Goal: Task Accomplishment & Management: Manage account settings

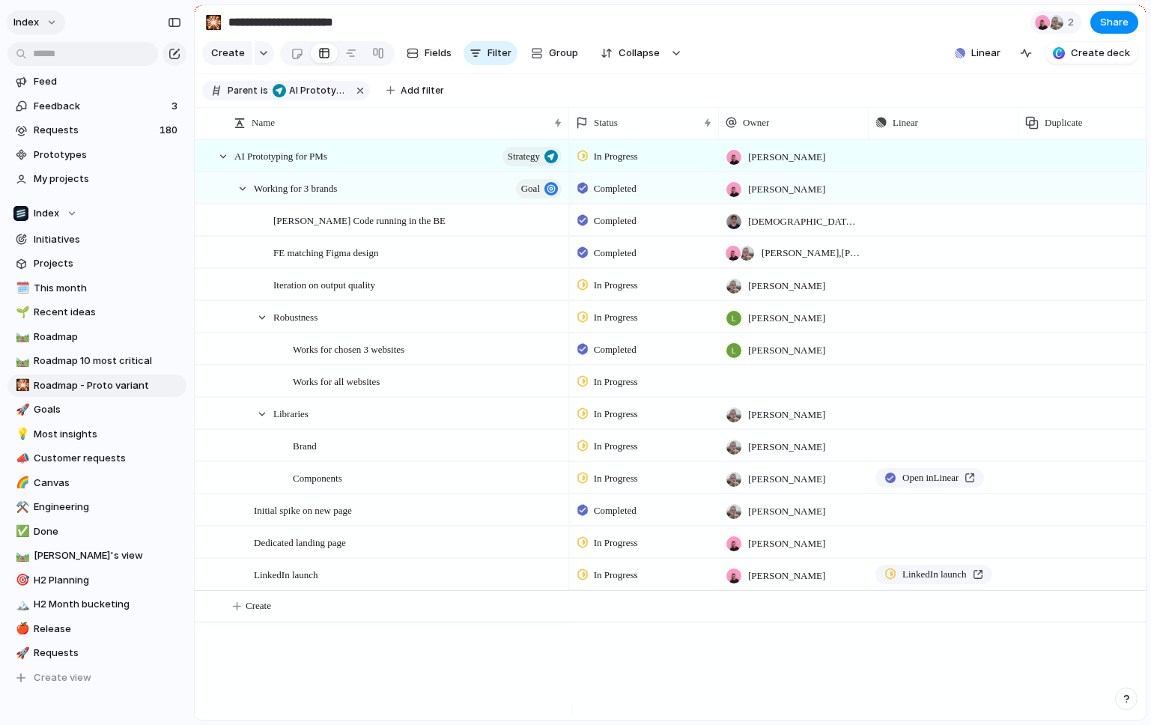
click at [46, 30] on button "Index" at bounding box center [36, 22] width 58 height 24
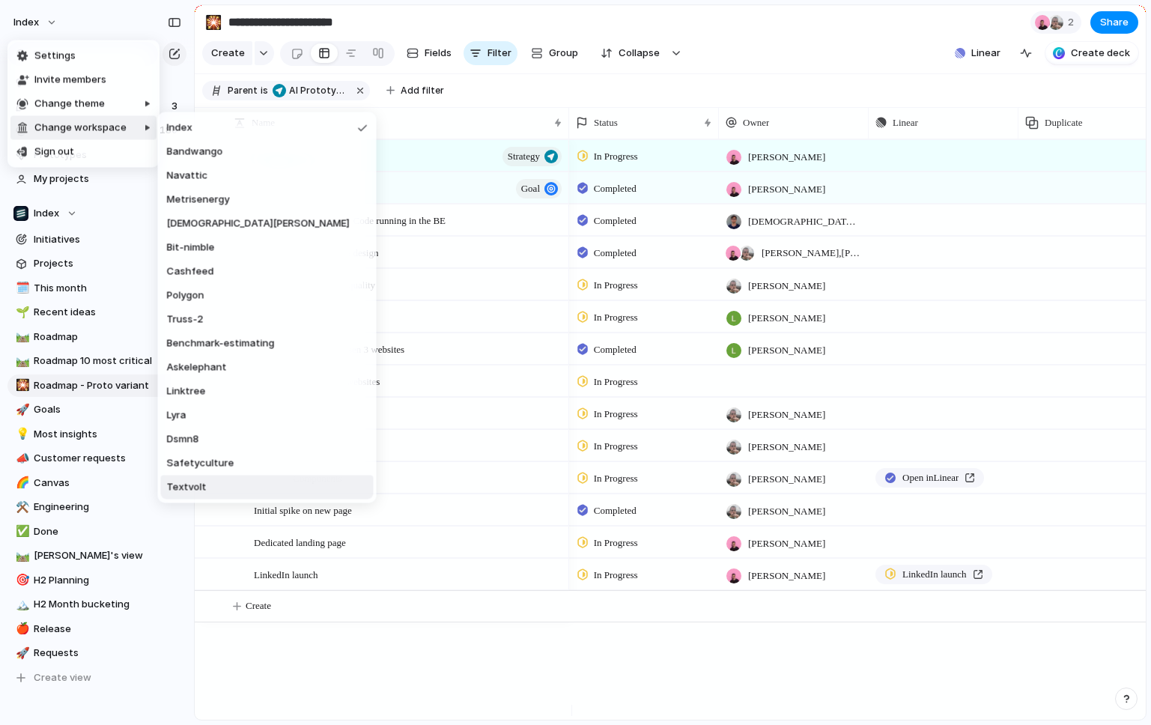
click at [208, 489] on li "Textvolt" at bounding box center [267, 487] width 213 height 24
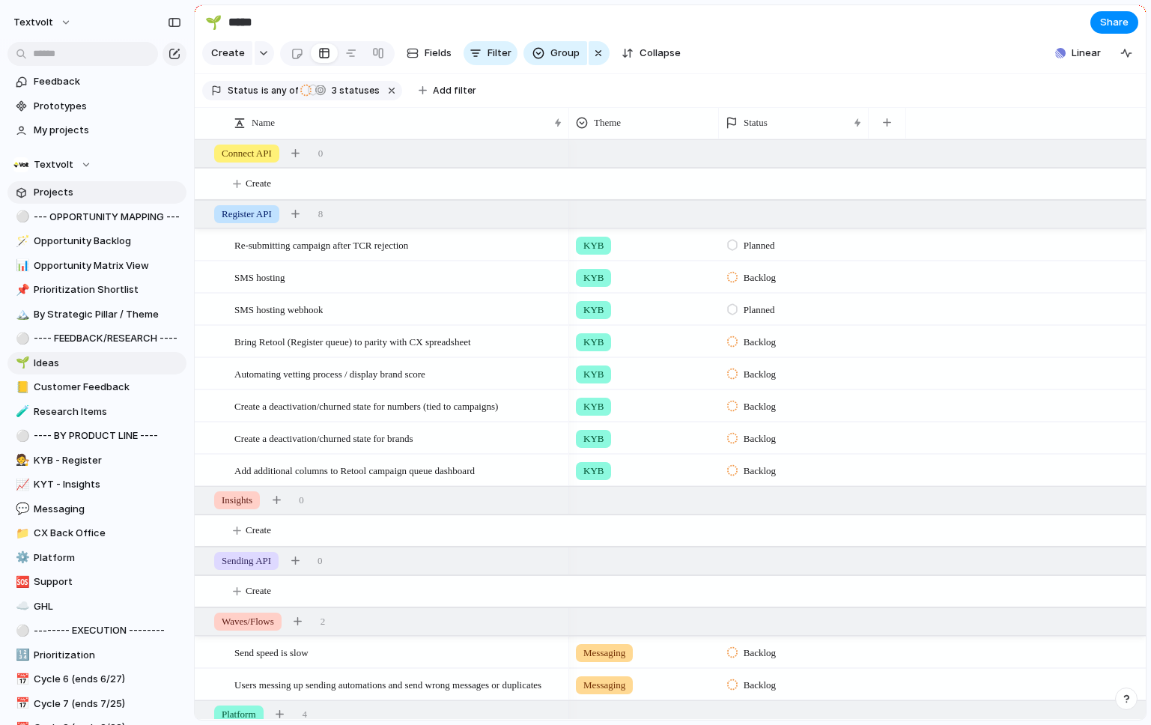
click at [55, 195] on span "Projects" at bounding box center [108, 192] width 148 height 15
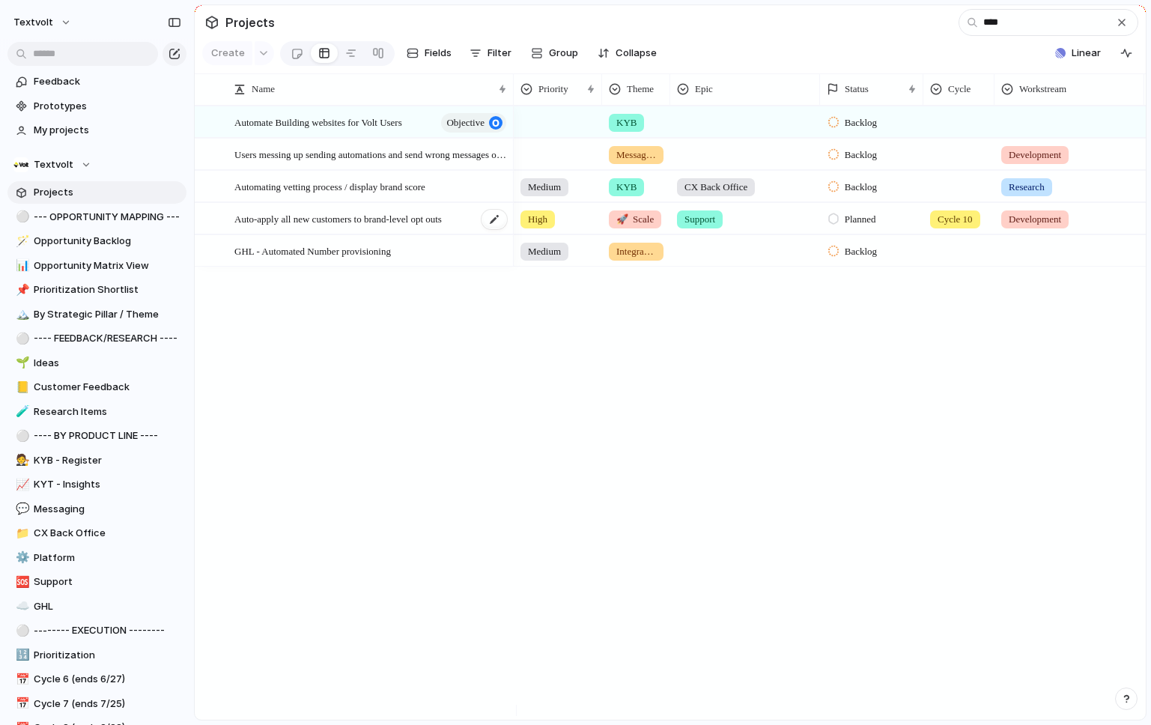
type input "****"
click at [293, 227] on span "Auto-apply all new customers to brand-level opt outs" at bounding box center [337, 218] width 207 height 17
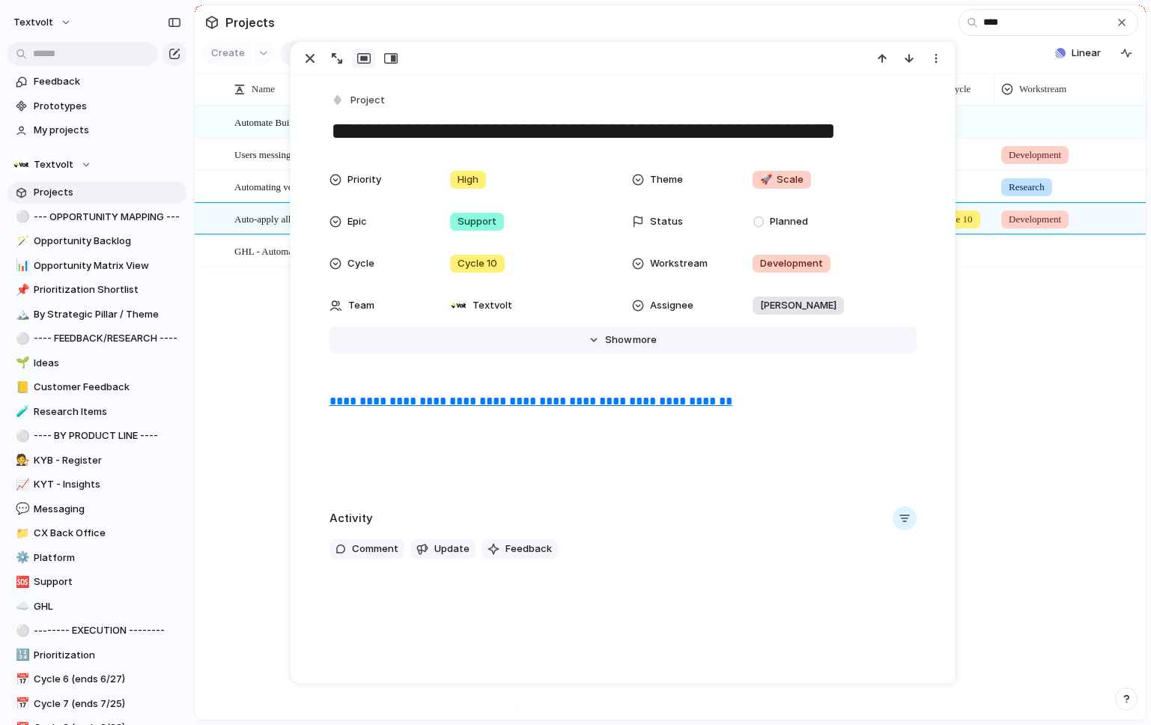
click at [623, 344] on span "Show" at bounding box center [618, 339] width 27 height 15
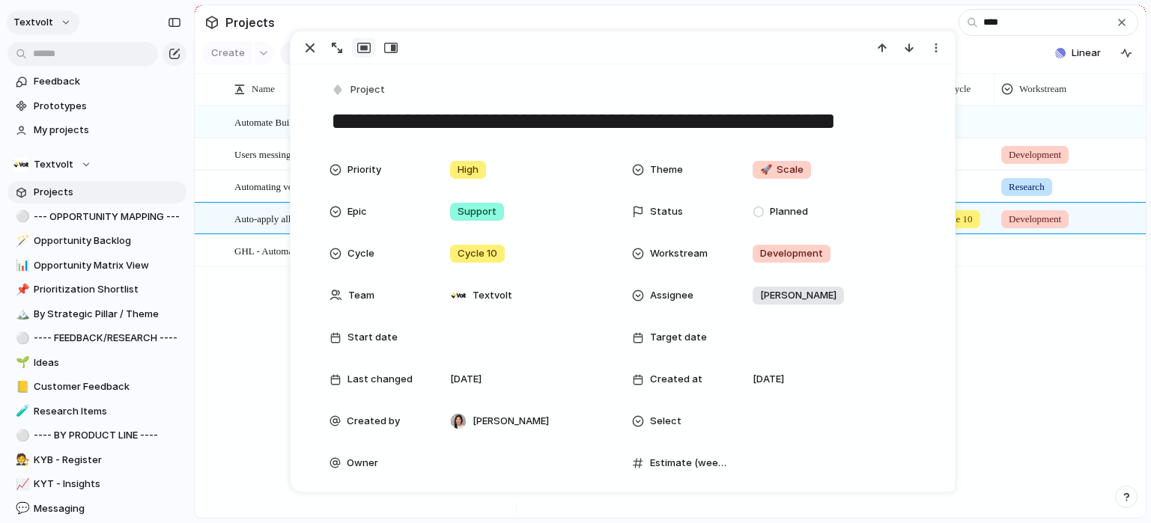
click at [52, 25] on button "textvolt" at bounding box center [43, 22] width 73 height 24
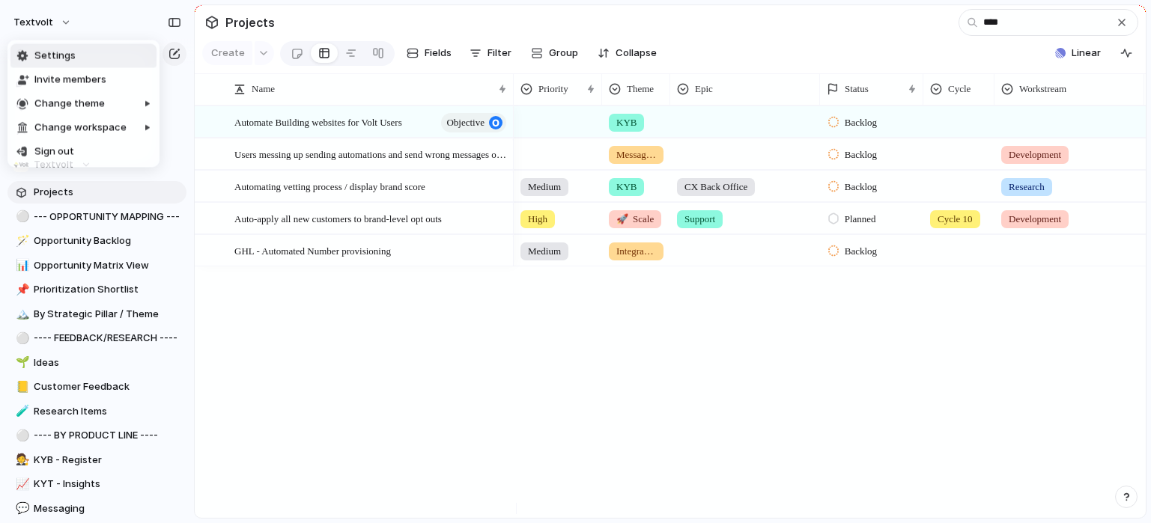
click at [64, 51] on span "Settings" at bounding box center [54, 56] width 41 height 15
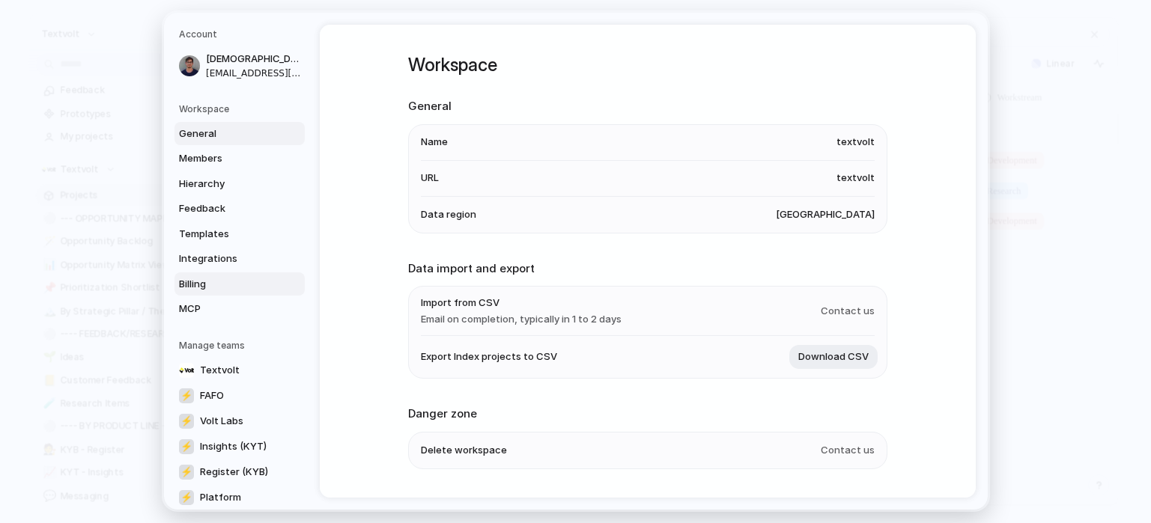
click at [215, 277] on span "Billing" at bounding box center [227, 284] width 96 height 15
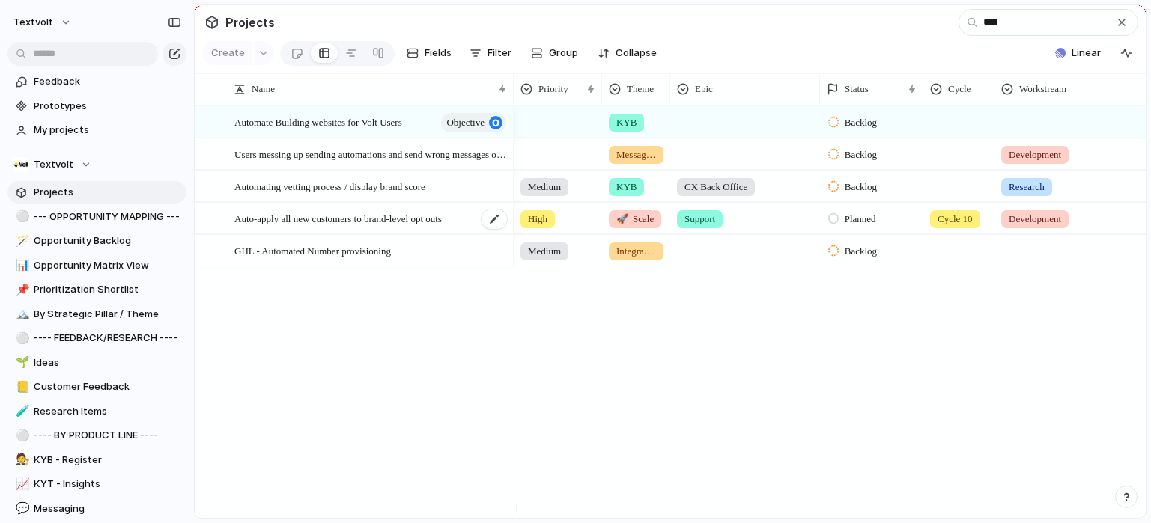
click at [288, 234] on div "Auto-apply all new customers to brand-level opt outs" at bounding box center [371, 219] width 274 height 31
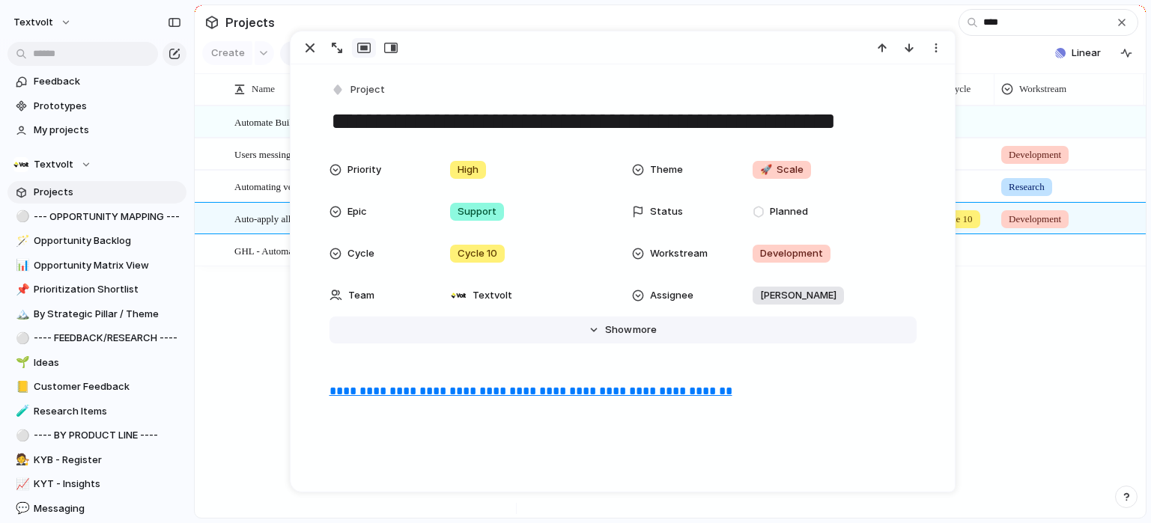
click at [611, 338] on button "Hide Show more" at bounding box center [622, 330] width 587 height 27
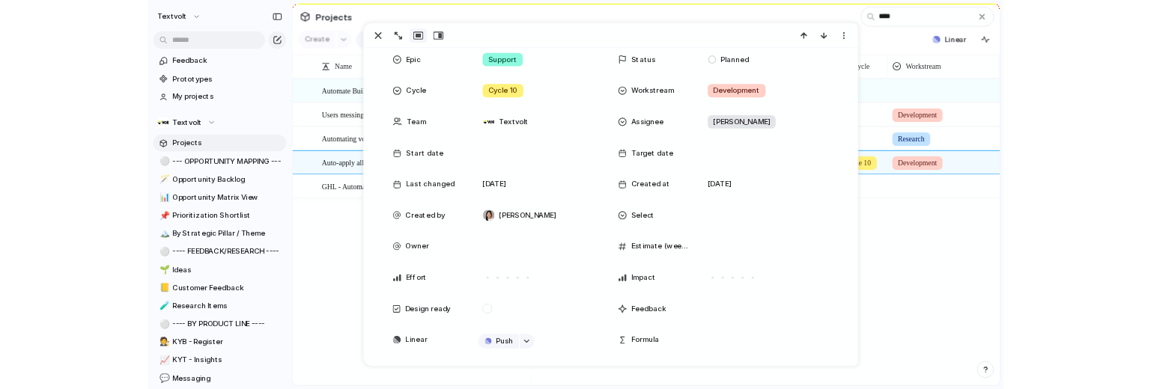
scroll to position [147, 0]
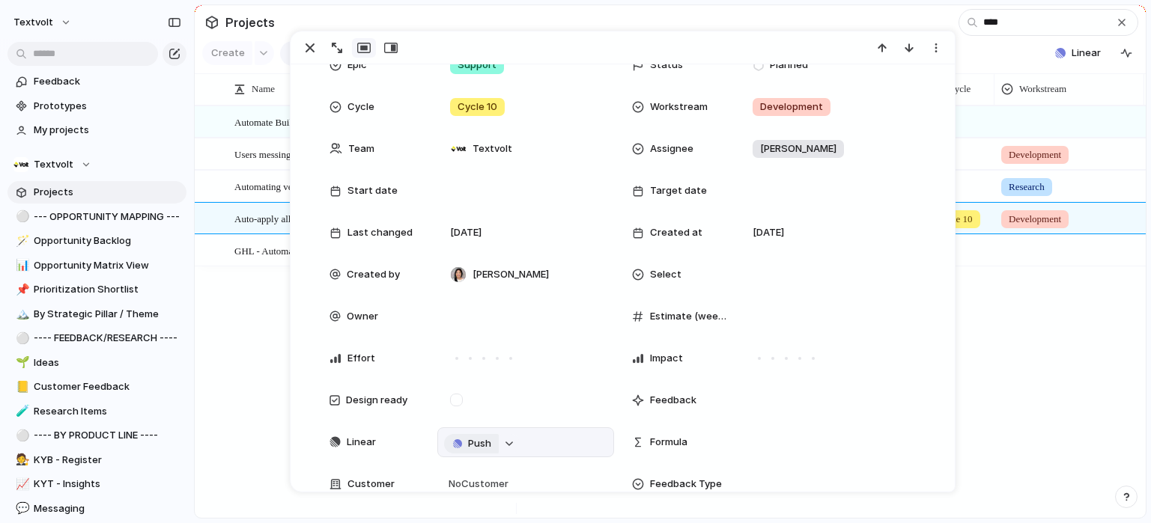
click at [479, 442] on span "Push" at bounding box center [479, 444] width 23 height 15
click at [465, 493] on li "Issue" at bounding box center [467, 496] width 85 height 24
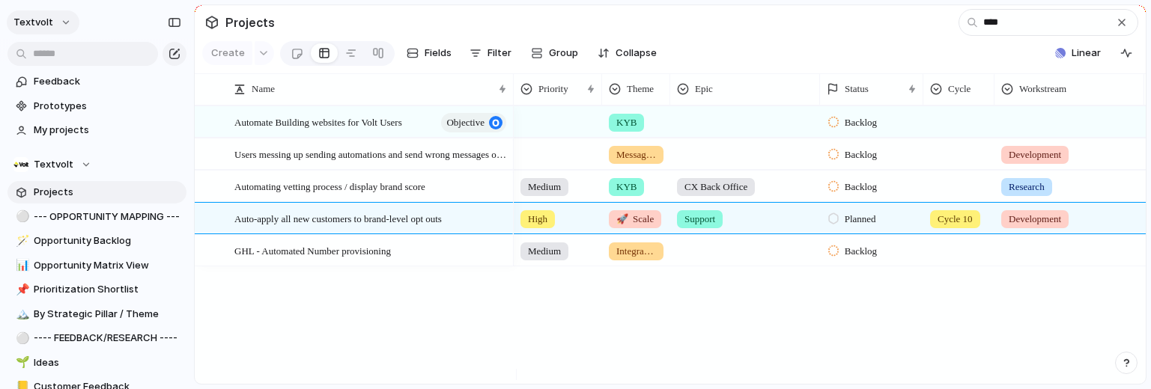
click at [48, 23] on span "textvolt" at bounding box center [33, 22] width 40 height 15
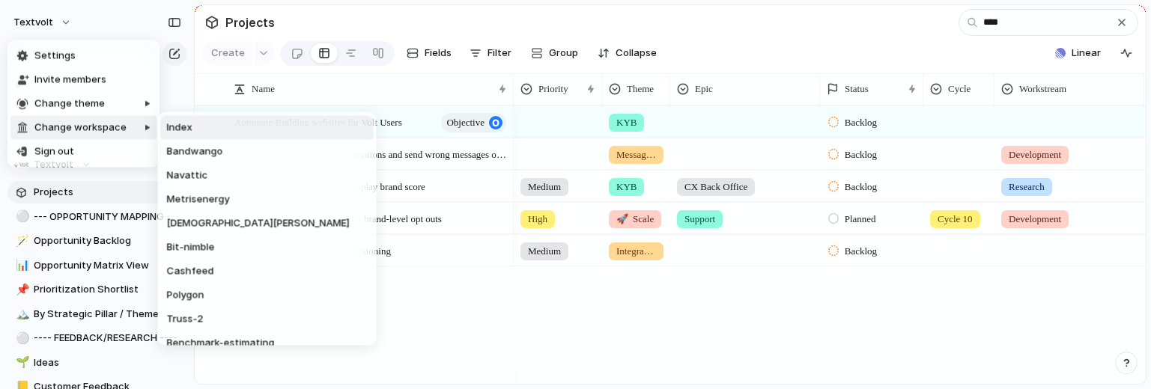
click at [200, 129] on li "Index" at bounding box center [267, 128] width 213 height 24
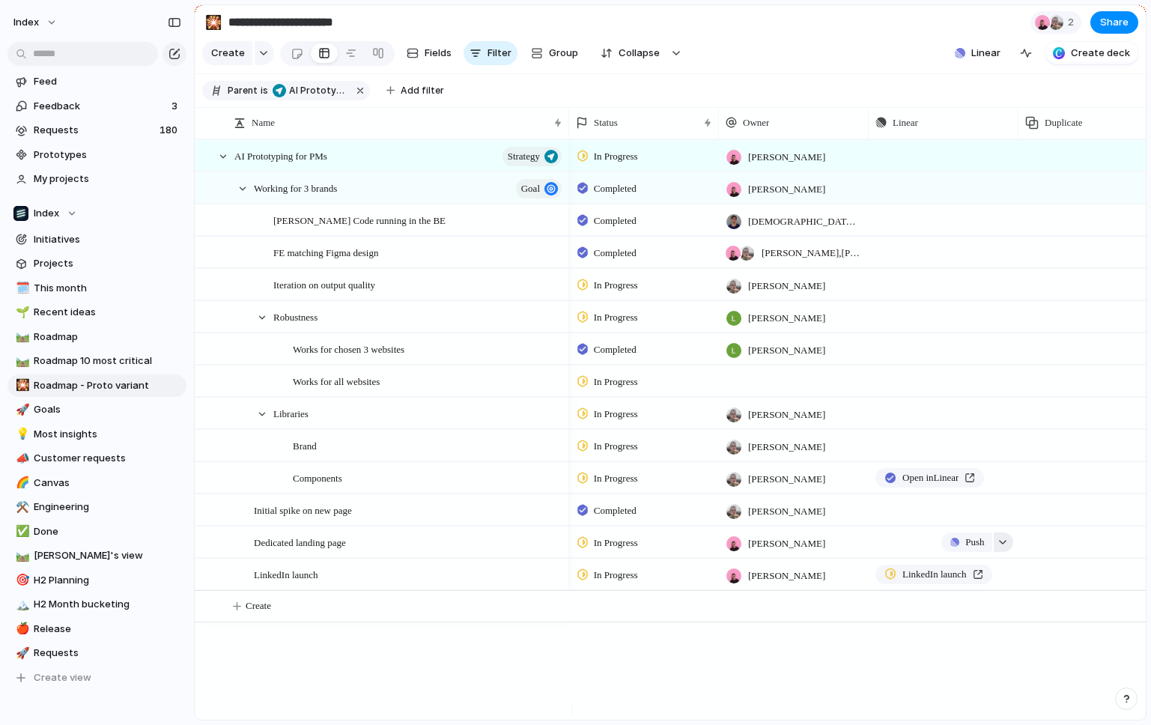
click at [1002, 389] on div "button" at bounding box center [1002, 542] width 10 height 6
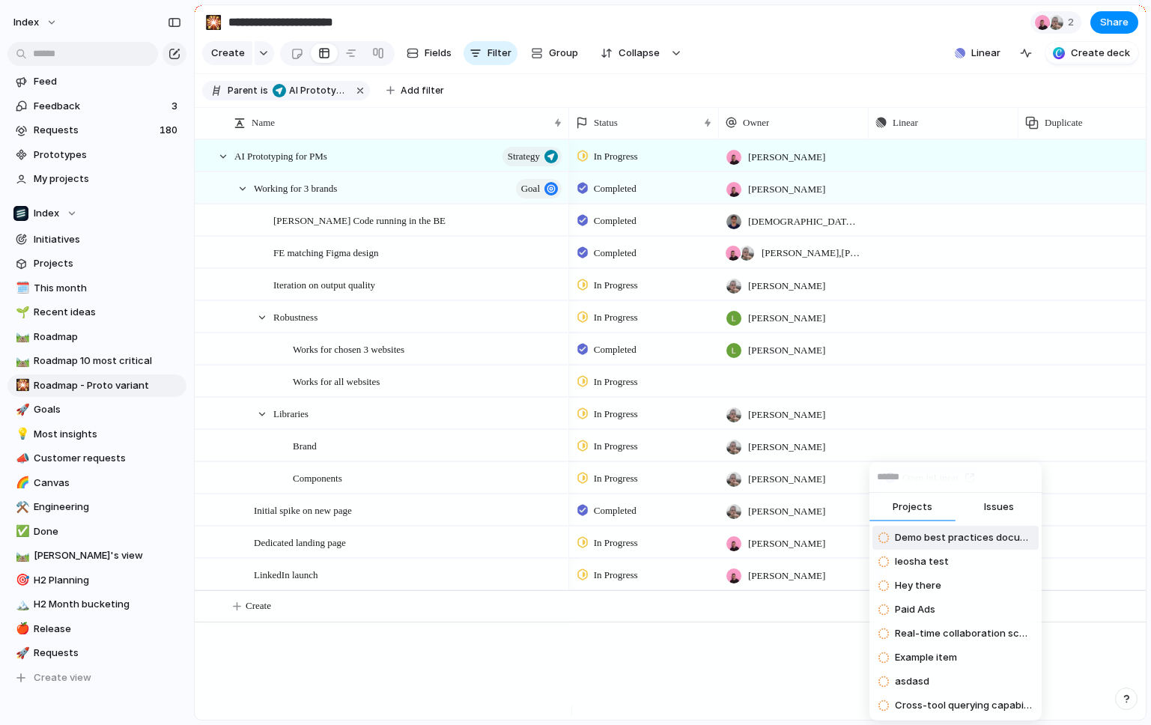
click at [875, 389] on div "Projects Issues Demo best practices documentation leosha test Hey there Paid Ad…" at bounding box center [575, 362] width 1151 height 725
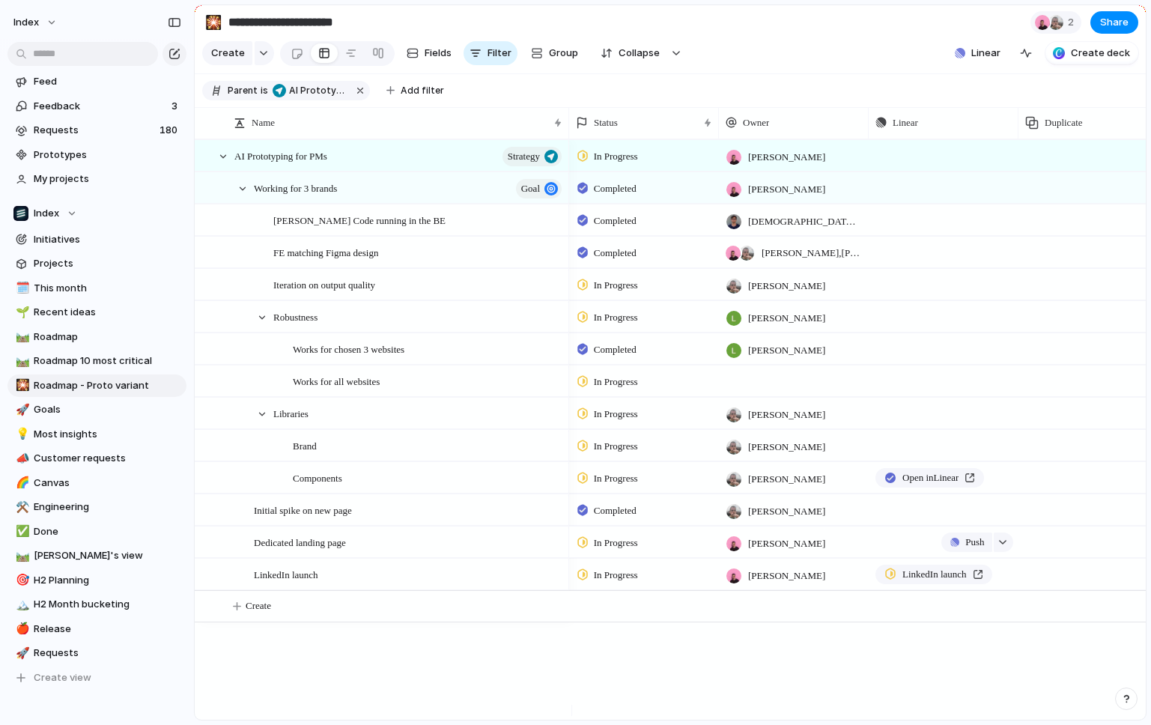
click at [965, 389] on div "Push" at bounding box center [943, 541] width 148 height 29
click at [965, 389] on span "Push" at bounding box center [974, 542] width 19 height 15
click at [967, 389] on li "Issue" at bounding box center [972, 613] width 85 height 24
click at [947, 389] on span "Open in Linear" at bounding box center [930, 542] width 56 height 15
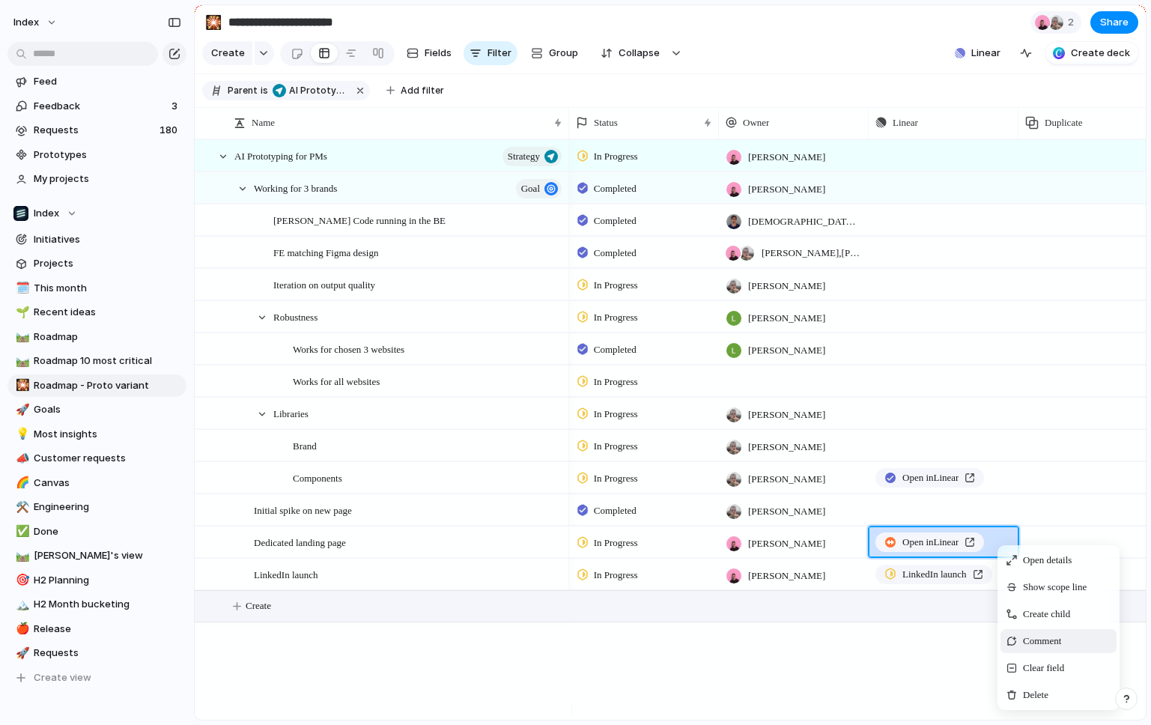
click at [1047, 389] on span "Clear field" at bounding box center [1043, 667] width 41 height 15
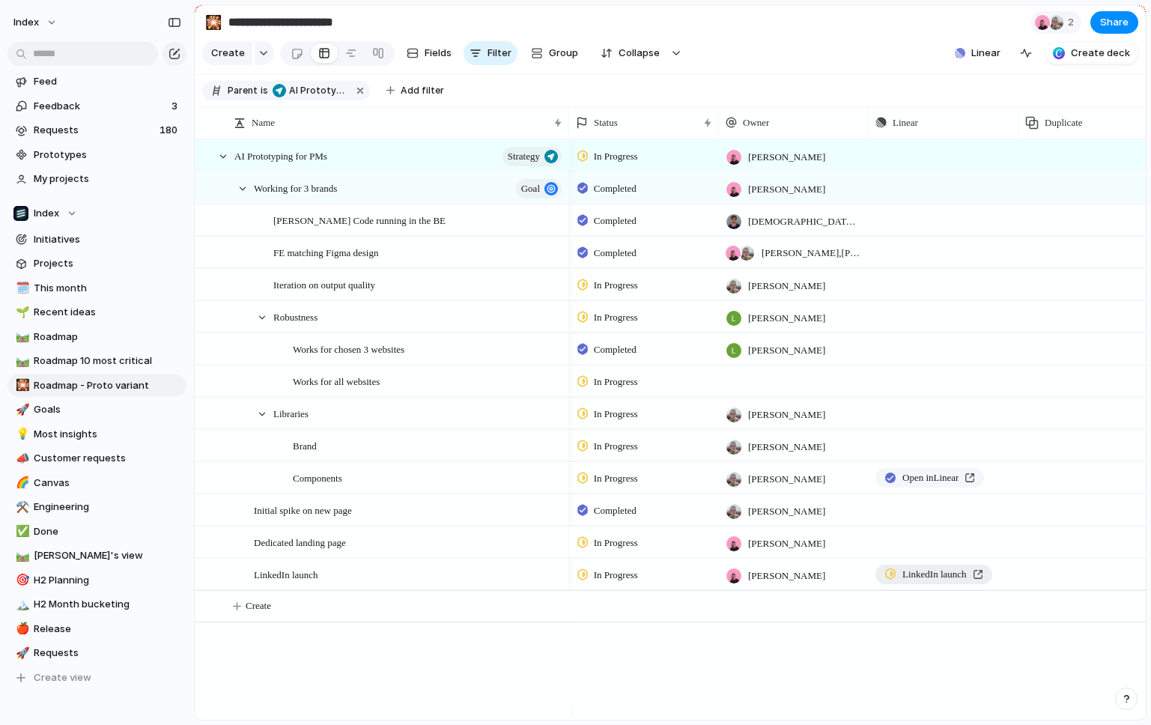
click at [927, 389] on span "LinkedIn launch" at bounding box center [934, 574] width 64 height 15
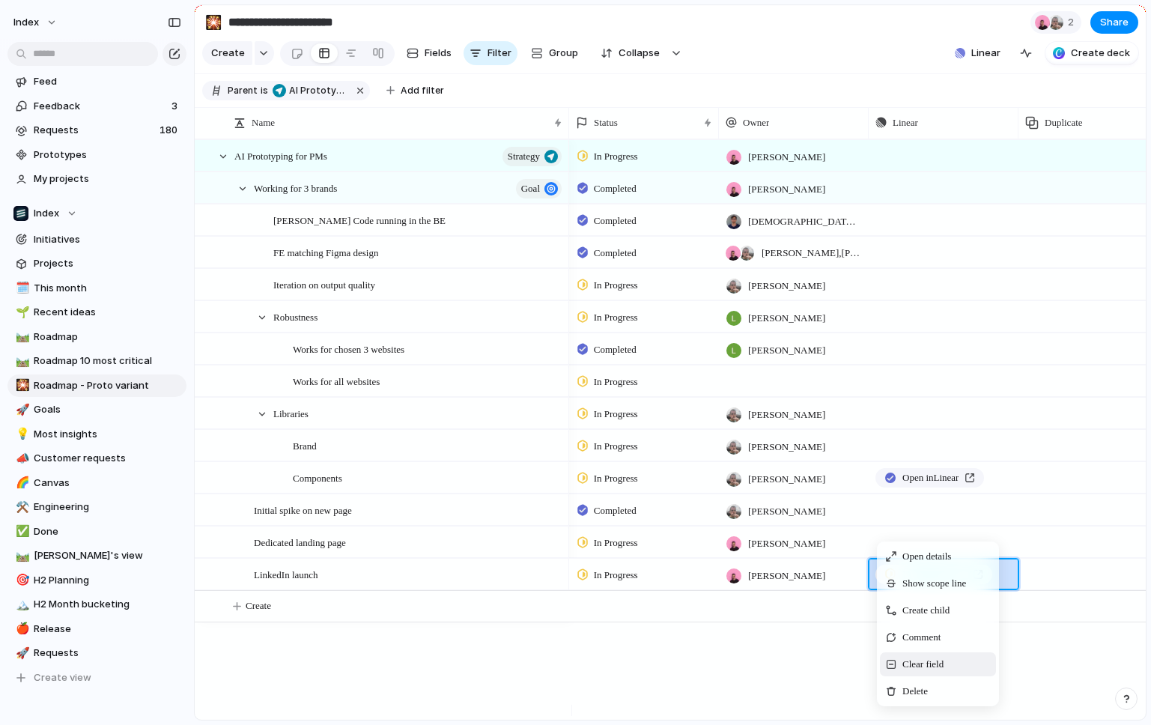
click at [916, 389] on span "Clear field" at bounding box center [922, 664] width 41 height 15
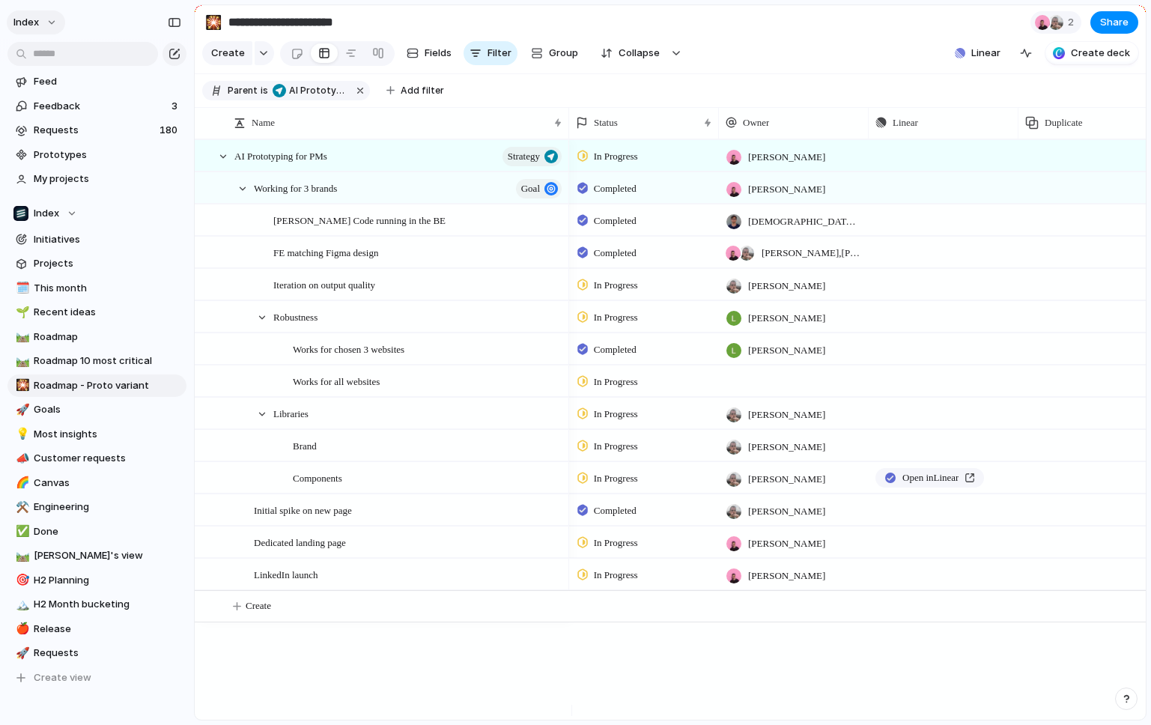
click at [51, 19] on button "Index" at bounding box center [36, 22] width 58 height 24
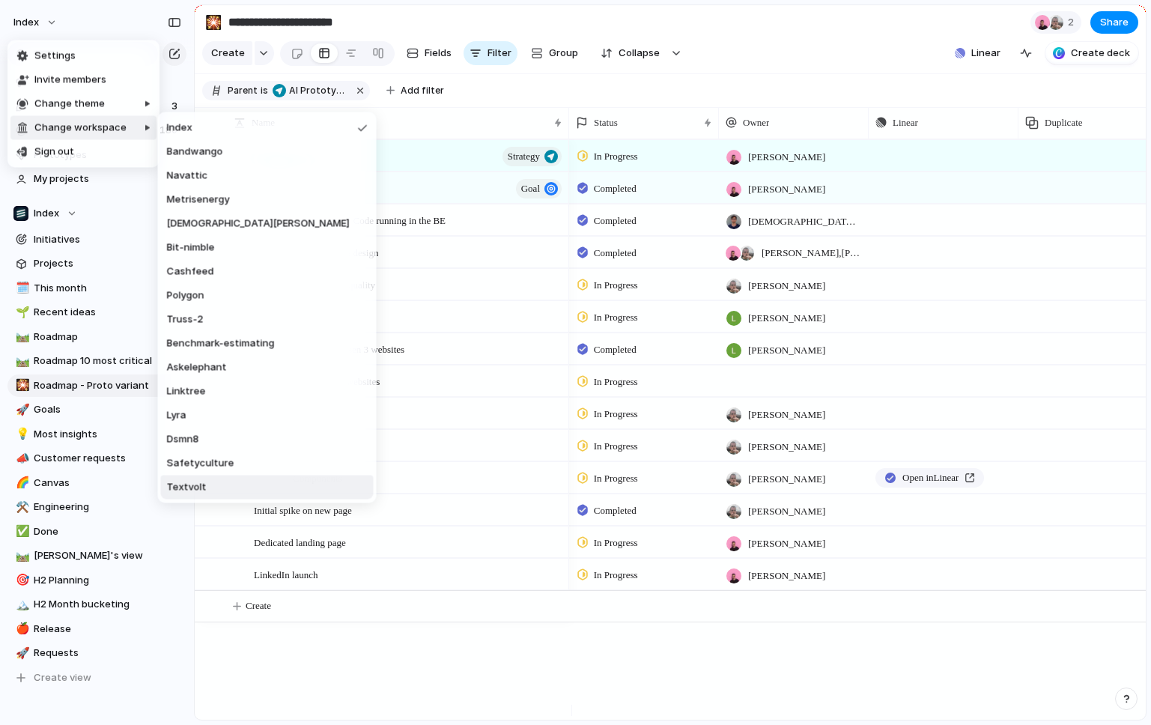
click at [199, 389] on span "Textvolt" at bounding box center [187, 487] width 40 height 15
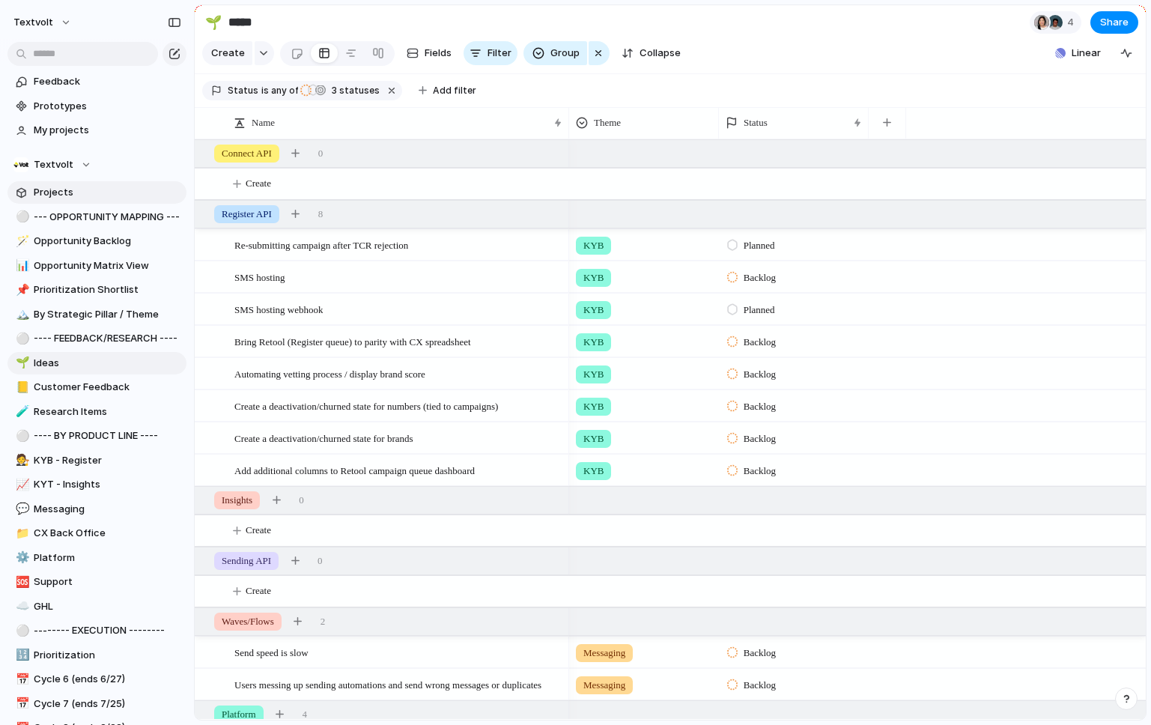
click at [73, 195] on span "Projects" at bounding box center [108, 192] width 148 height 15
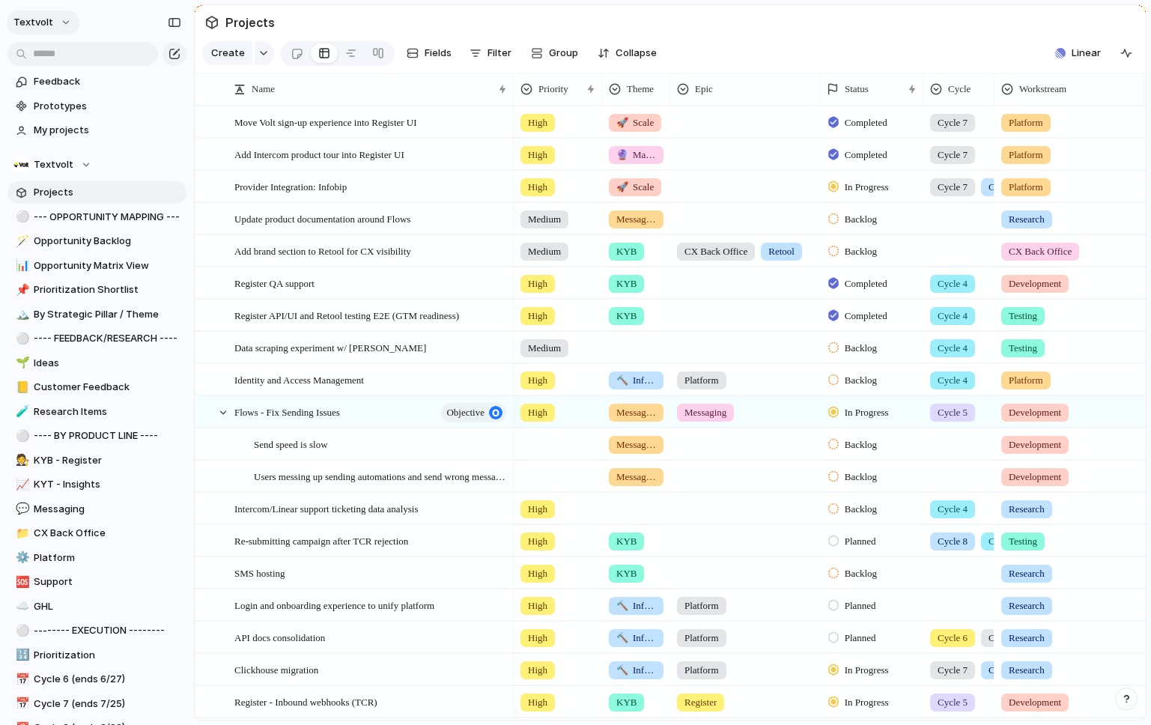
click at [49, 31] on button "textvolt" at bounding box center [43, 22] width 73 height 24
click at [58, 52] on span "Settings" at bounding box center [54, 56] width 41 height 15
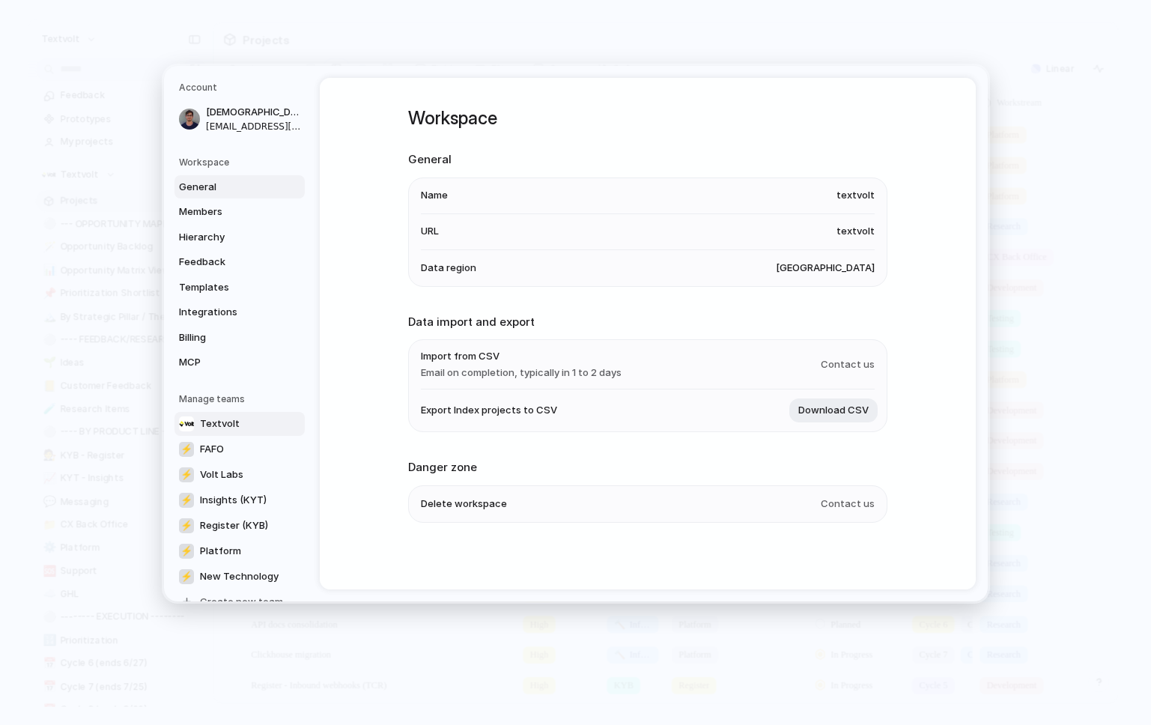
click at [220, 413] on link "Textvolt" at bounding box center [239, 423] width 130 height 24
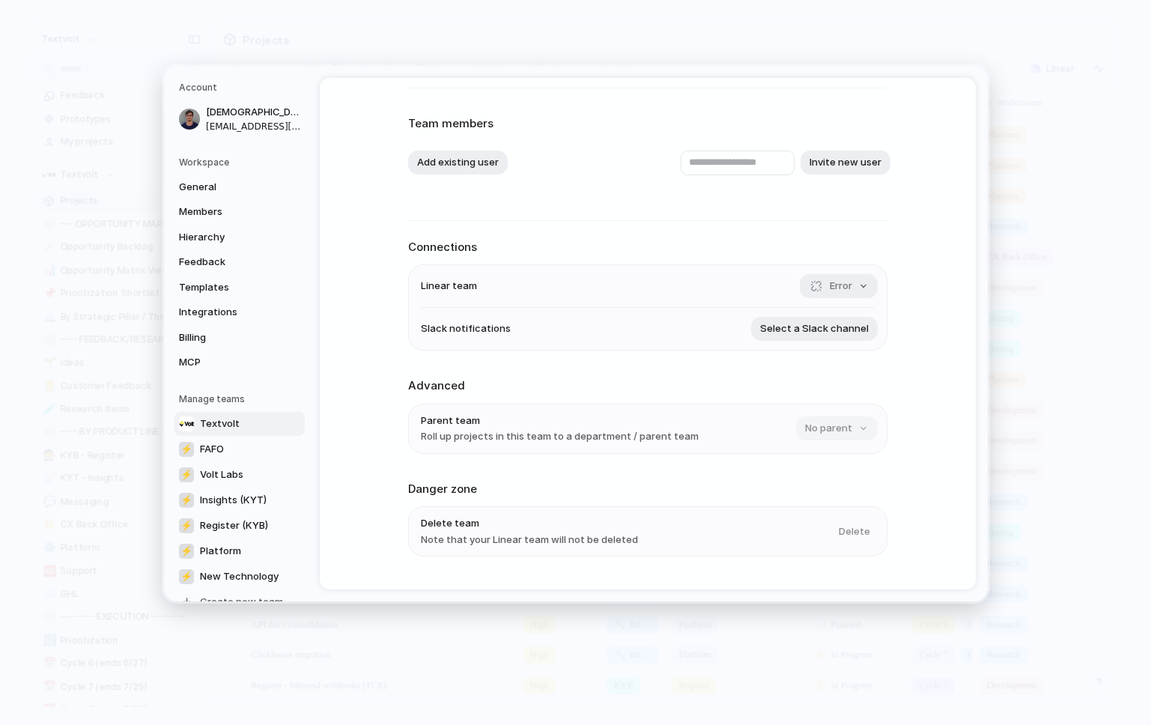
scroll to position [100, 0]
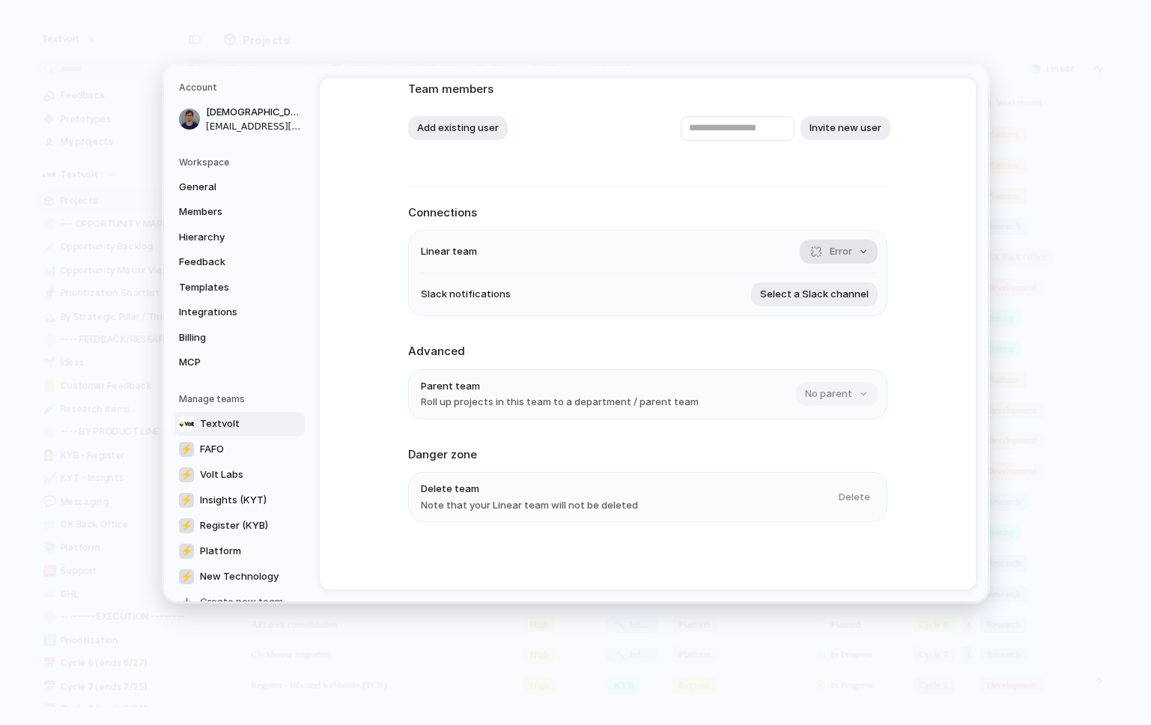
click at [831, 246] on span "Error" at bounding box center [841, 251] width 22 height 15
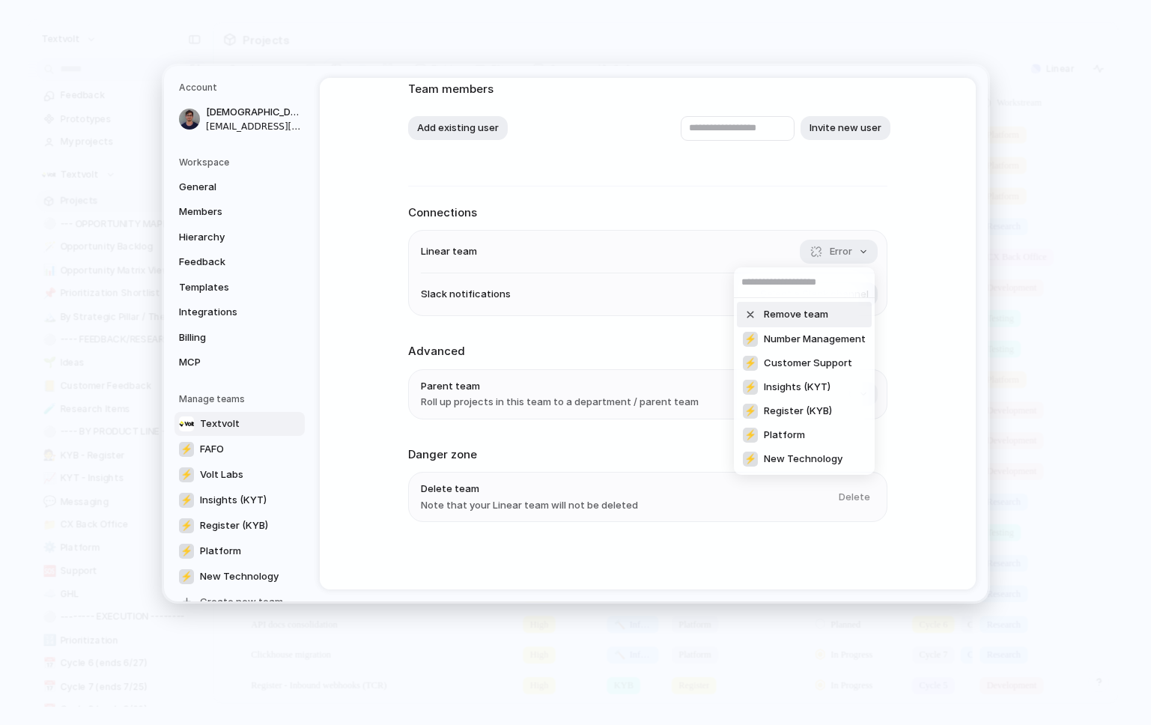
click at [772, 225] on div "Remove team ⚡ Number Management ⚡ Customer Support ⚡ Insights (KYT) ⚡ Register …" at bounding box center [575, 362] width 1151 height 725
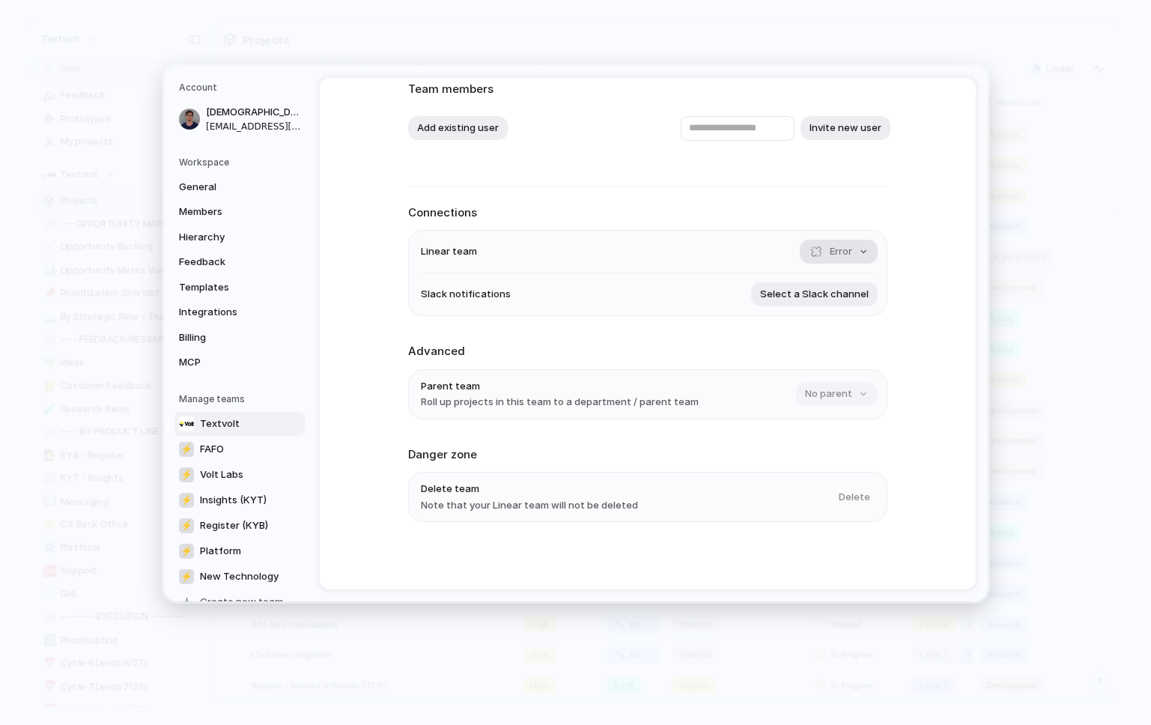
click at [841, 251] on span "Error" at bounding box center [841, 251] width 22 height 15
click at [755, 224] on div "Remove team ⚡ Number Management ⚡ Customer Support ⚡ Insights (KYT) ⚡ Register …" at bounding box center [575, 362] width 1151 height 725
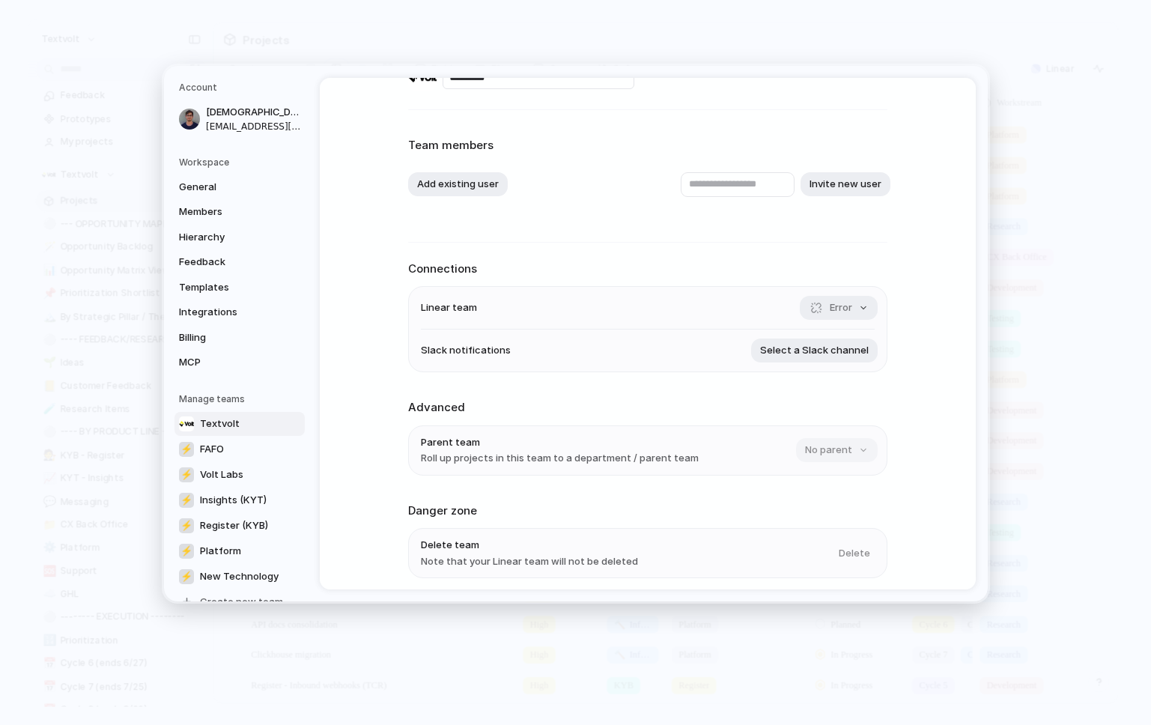
scroll to position [0, 0]
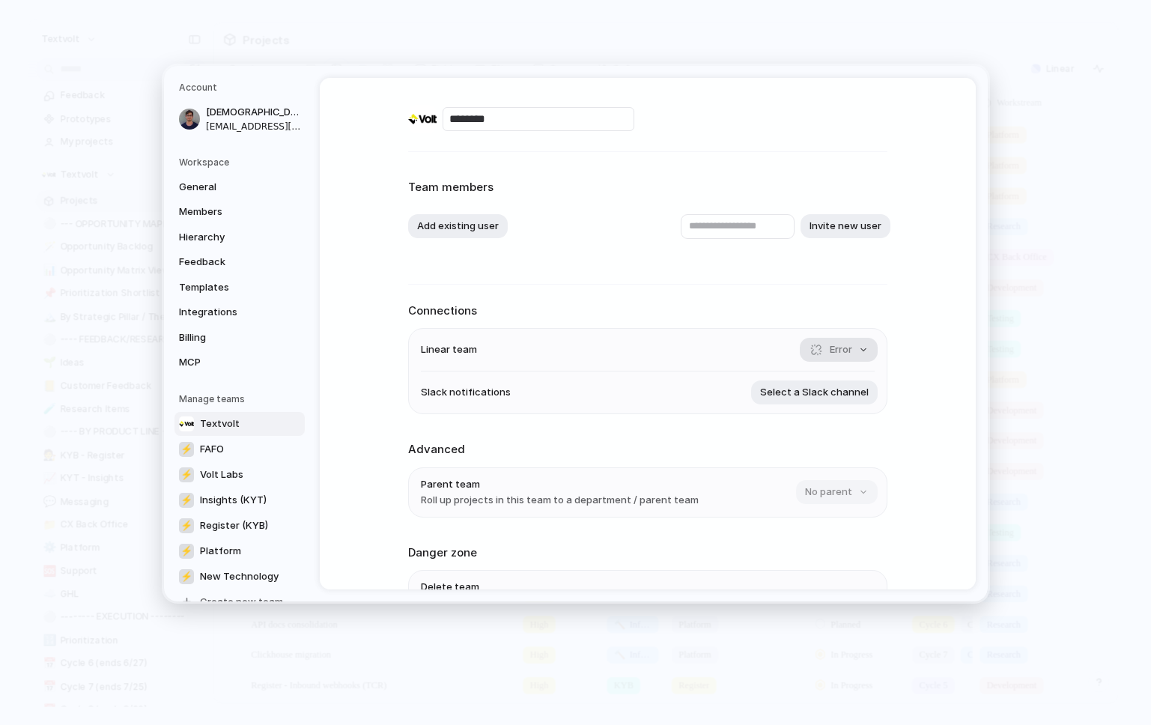
click at [838, 350] on span "Error" at bounding box center [841, 349] width 22 height 15
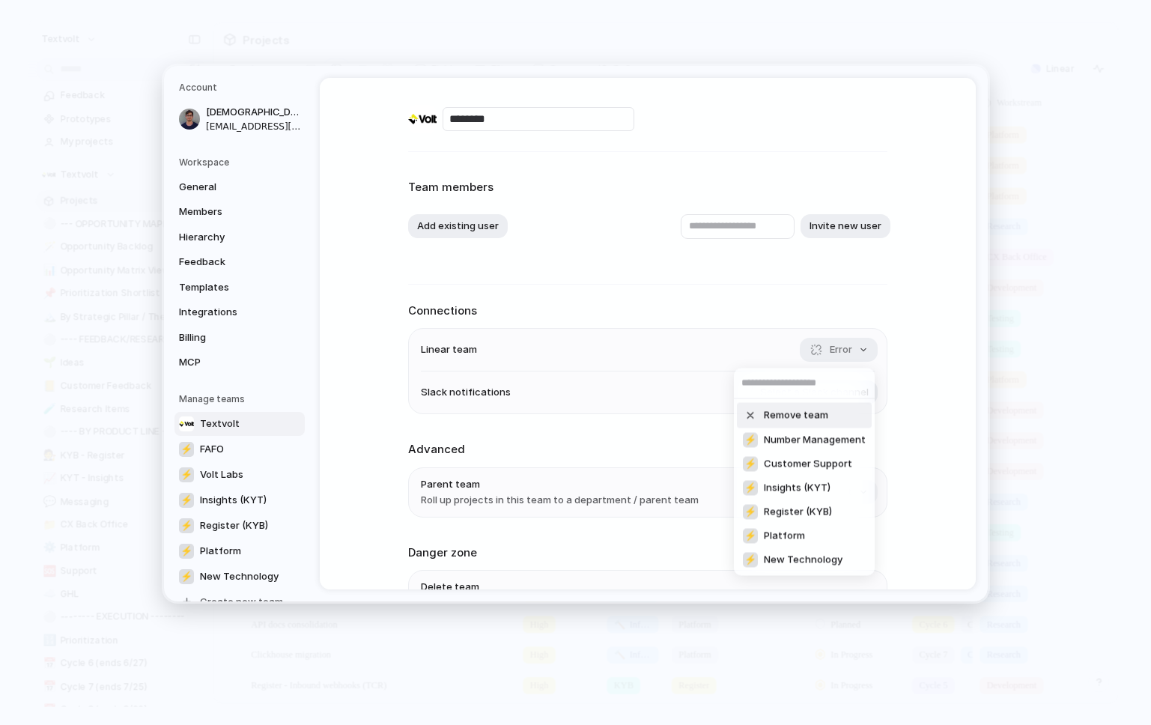
click at [823, 411] on span "Remove team" at bounding box center [796, 415] width 64 height 15
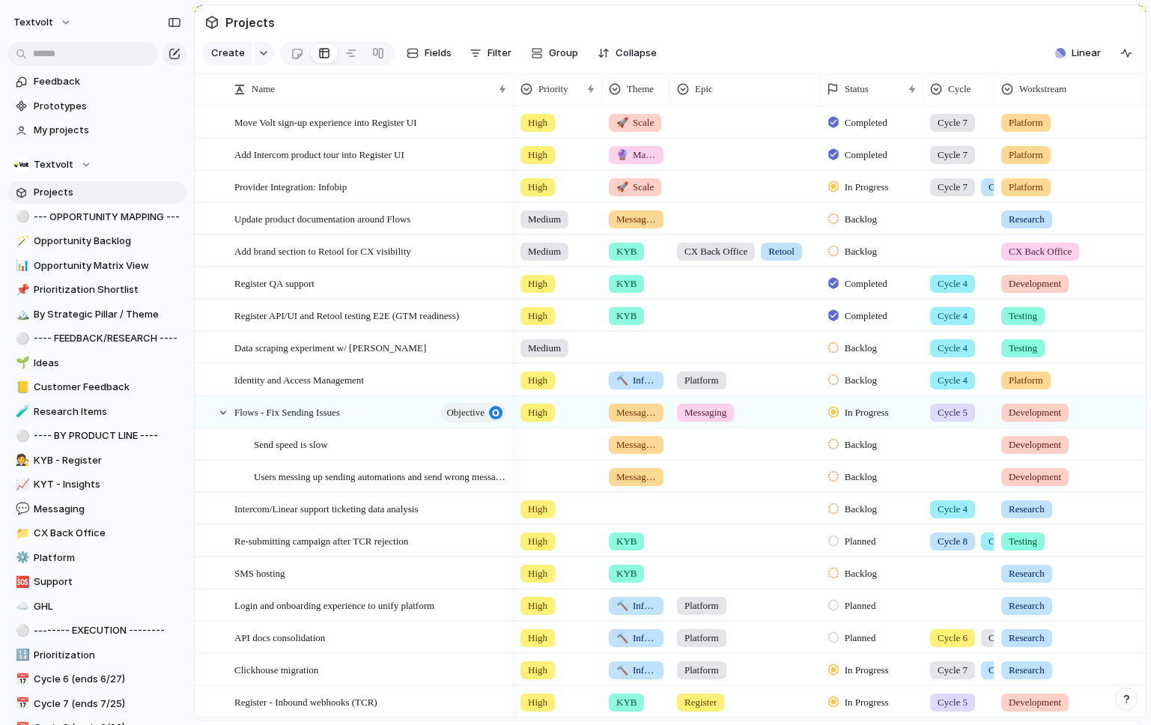
click at [476, 23] on section "Projects" at bounding box center [670, 22] width 951 height 34
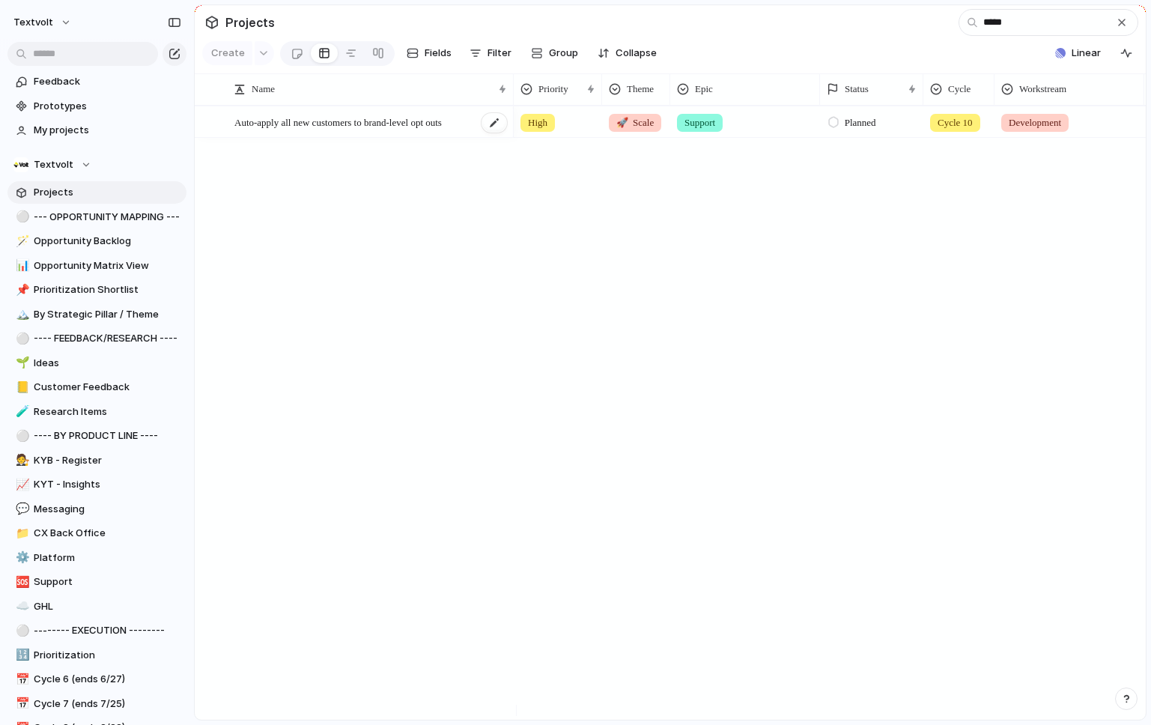
type input "*****"
click at [317, 123] on div "Auto-apply all new customers to brand-level opt outs" at bounding box center [371, 122] width 274 height 31
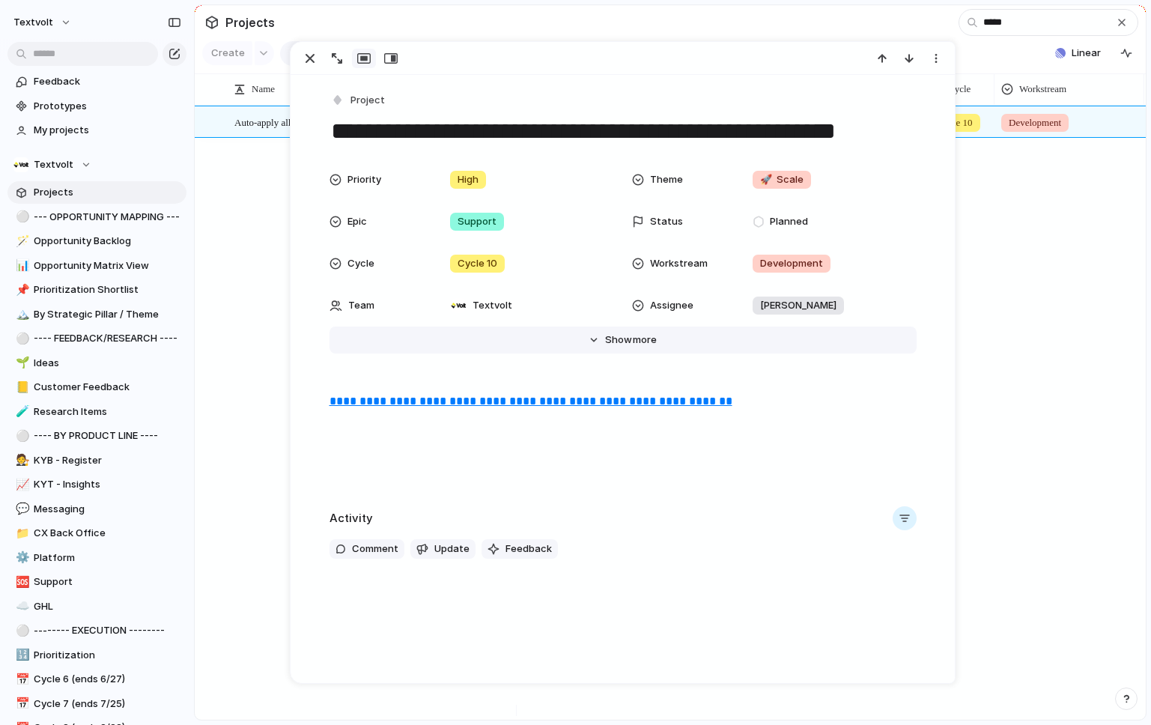
click at [614, 348] on button "Hide Show more" at bounding box center [622, 339] width 587 height 27
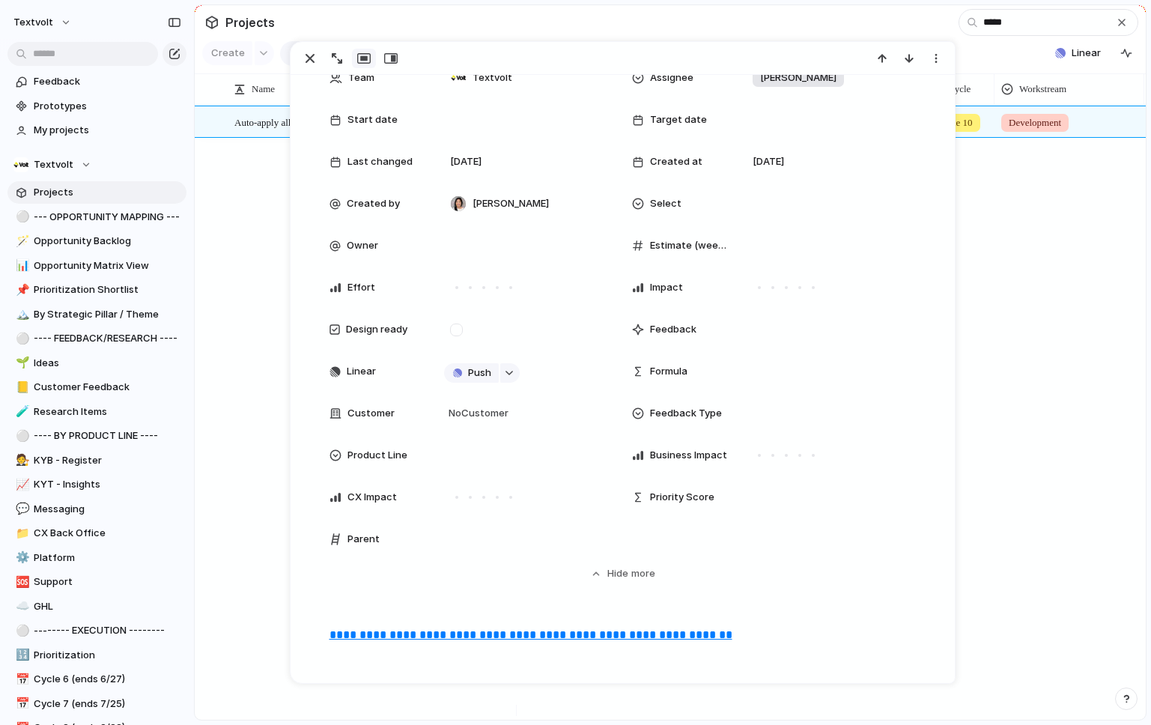
scroll to position [264, 0]
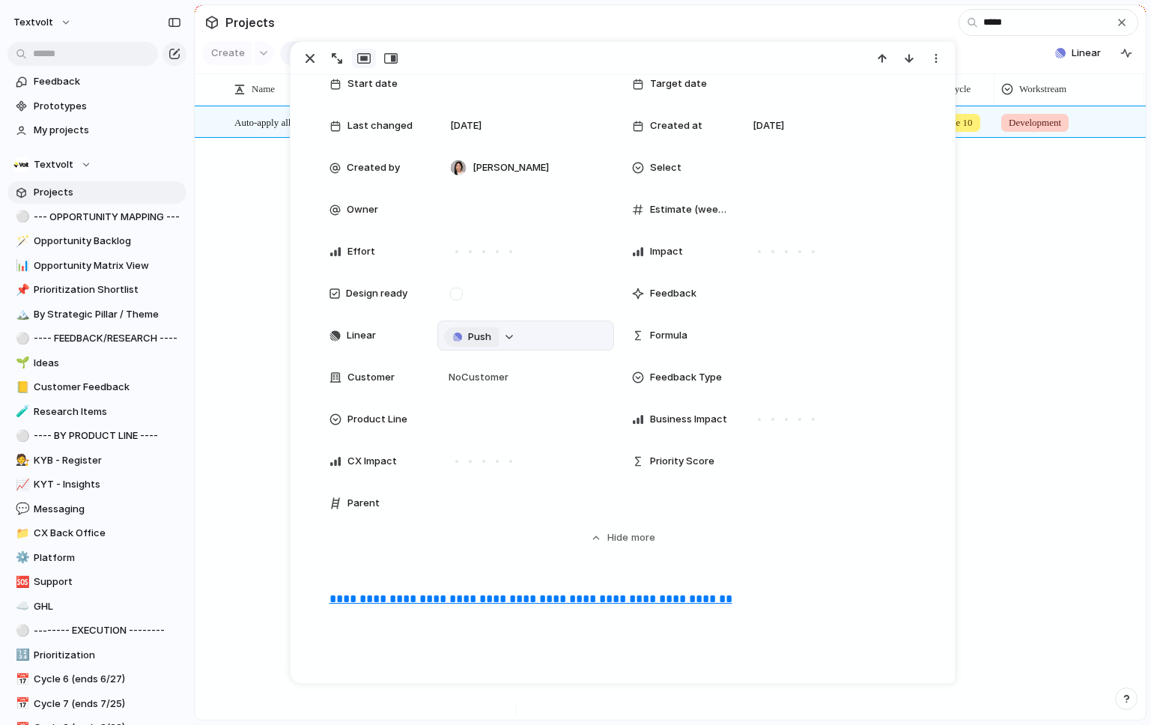
click at [469, 338] on span "Push" at bounding box center [479, 336] width 23 height 15
click at [468, 389] on li "Issue" at bounding box center [467, 389] width 85 height 24
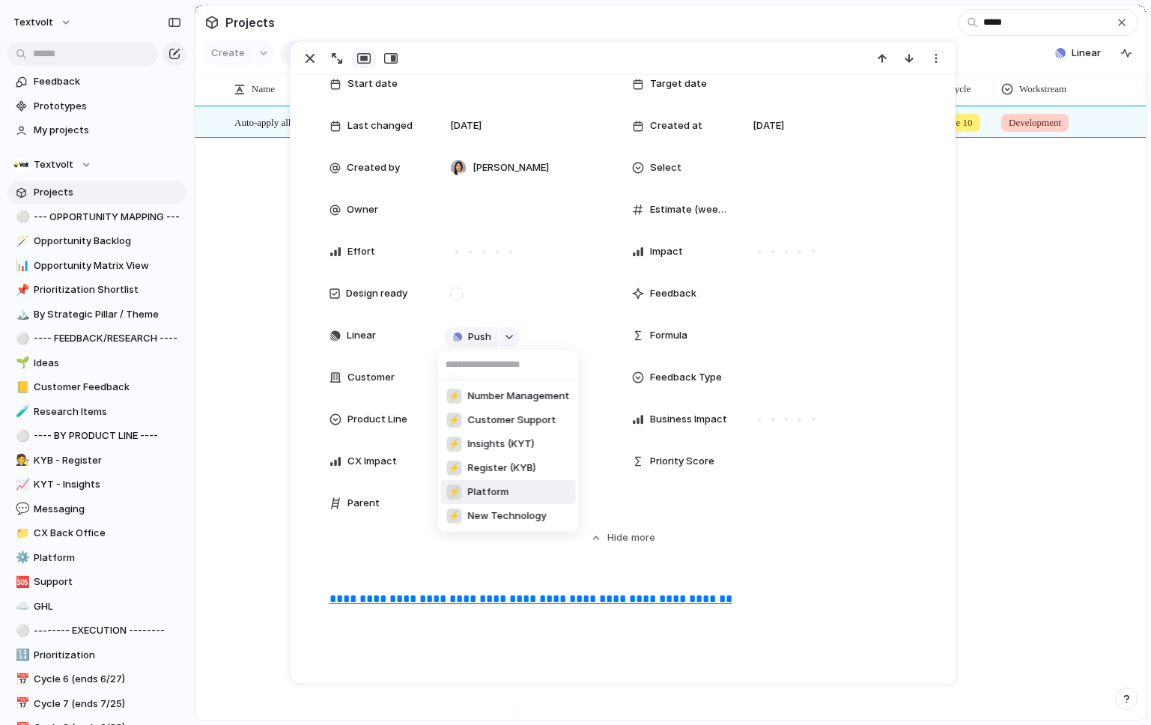
click at [479, 493] on span "Platform" at bounding box center [488, 491] width 41 height 15
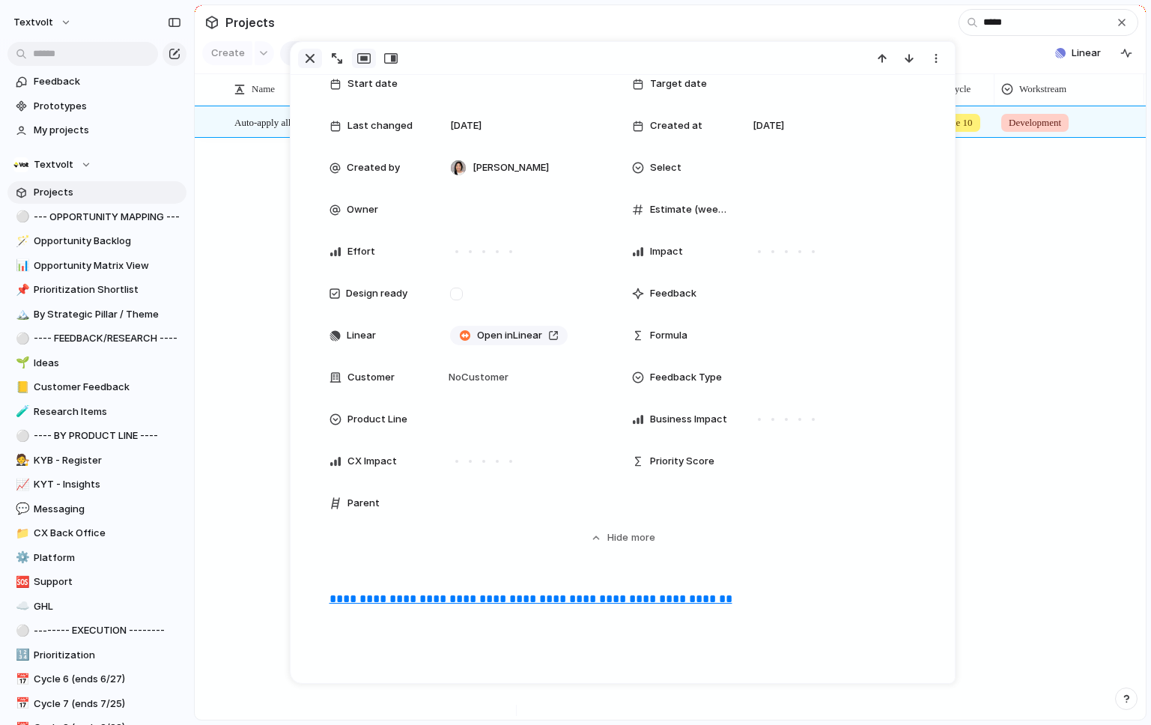
click at [316, 58] on div "button" at bounding box center [310, 58] width 18 height 18
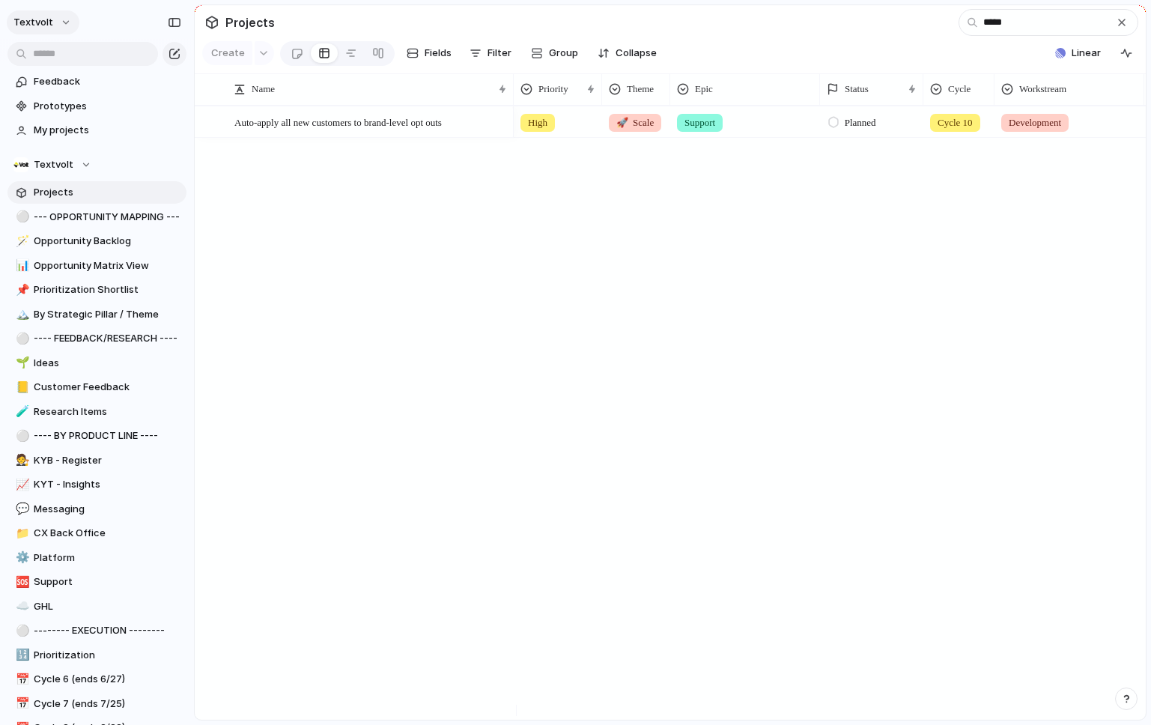
click at [54, 20] on button "textvolt" at bounding box center [43, 22] width 73 height 24
click at [73, 54] on li "Settings" at bounding box center [83, 56] width 146 height 24
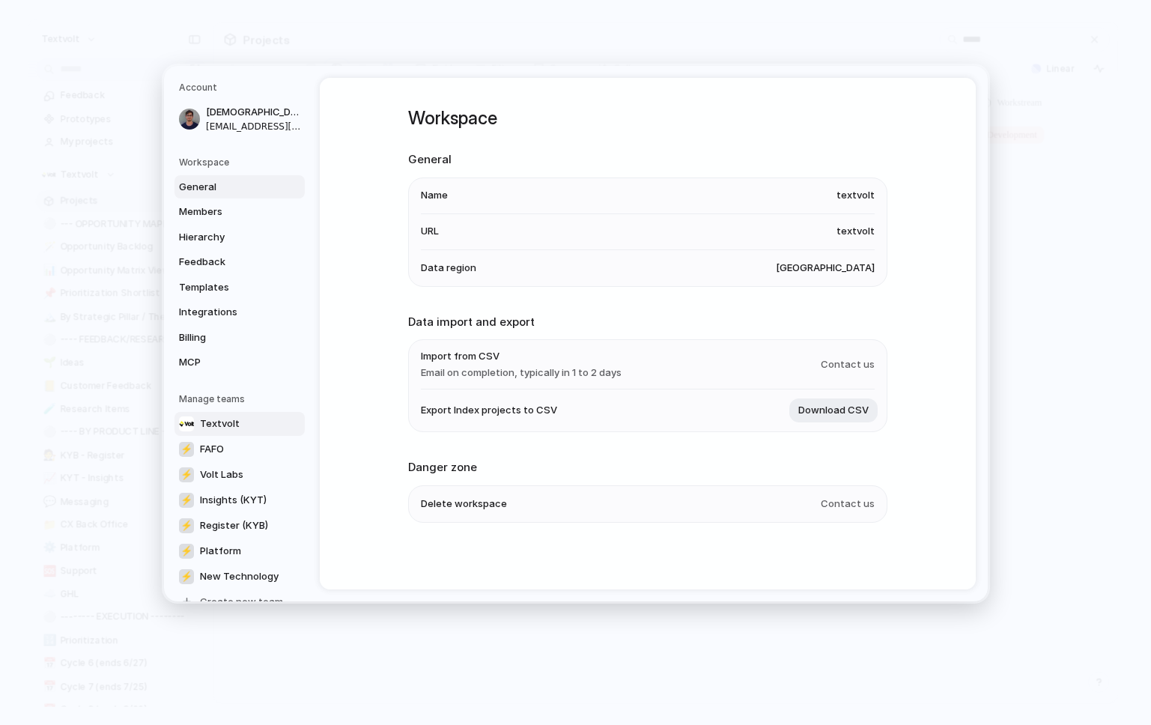
click at [219, 415] on link "Textvolt" at bounding box center [239, 423] width 130 height 24
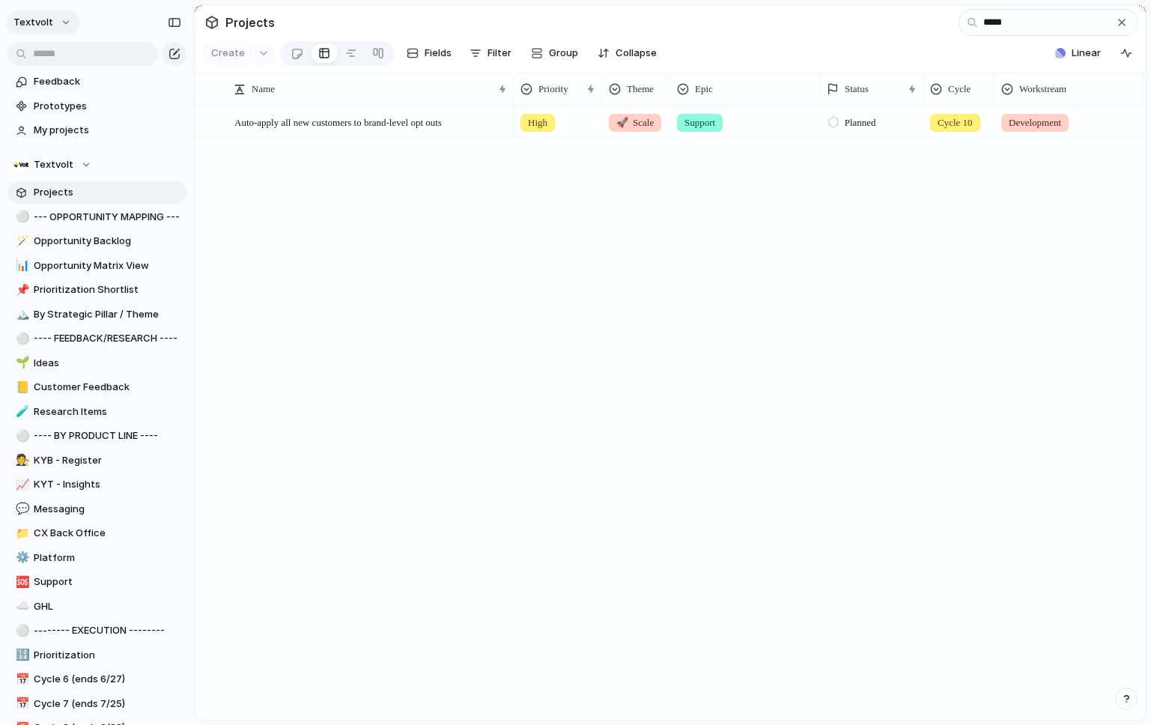
click at [51, 17] on button "textvolt" at bounding box center [43, 22] width 73 height 24
click at [67, 3] on div "Settings Invite members Change theme Change workspace Sign out" at bounding box center [575, 362] width 1151 height 725
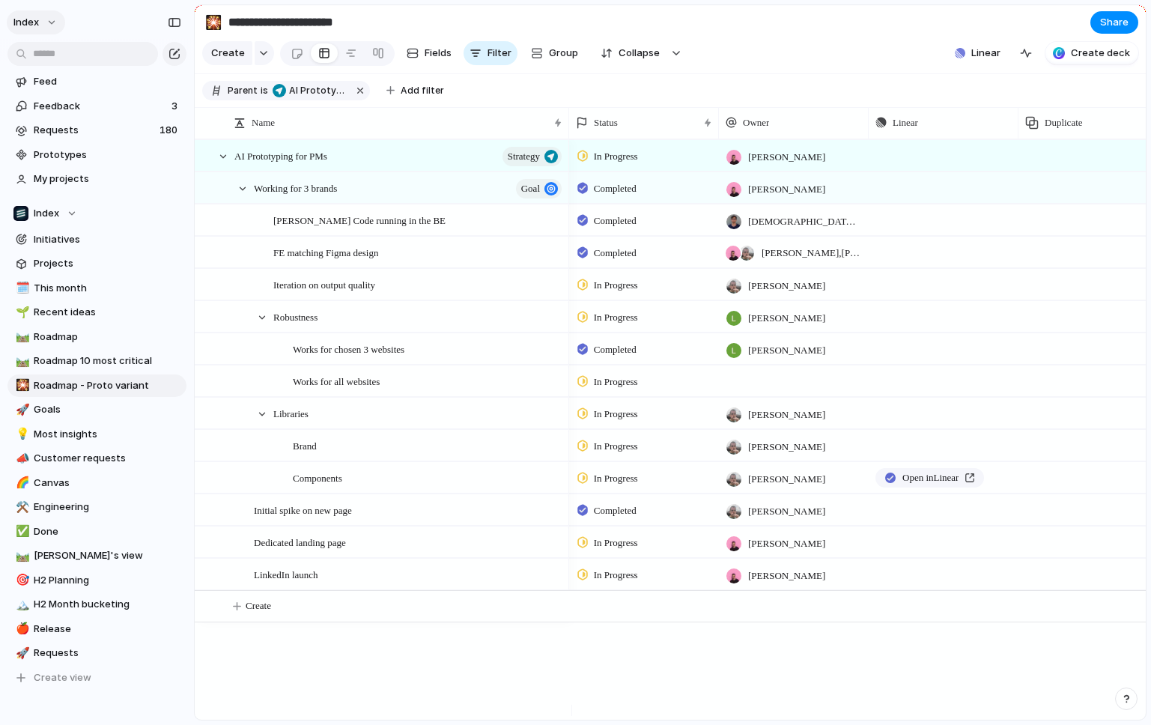
click at [53, 10] on button "Index" at bounding box center [36, 22] width 58 height 24
click at [91, 20] on div "Settings Invite members Change theme Sign out" at bounding box center [575, 362] width 1151 height 725
